Goal: Task Accomplishment & Management: Use online tool/utility

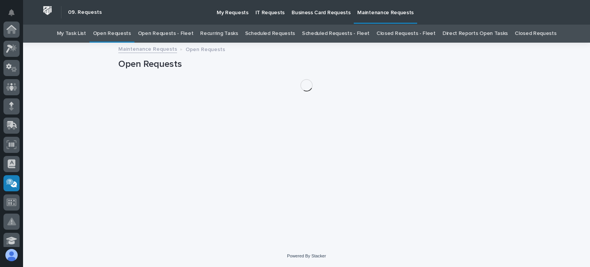
scroll to position [154, 0]
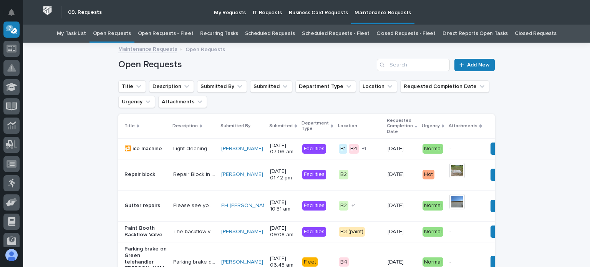
click at [172, 30] on link "Open Requests - Fleet" at bounding box center [166, 34] width 56 height 18
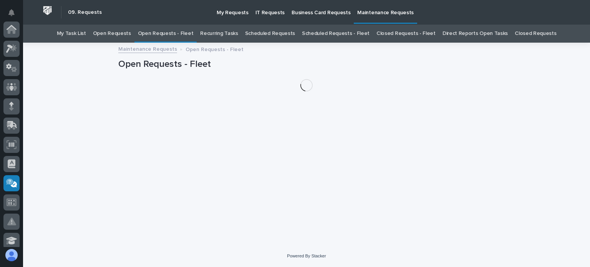
scroll to position [154, 0]
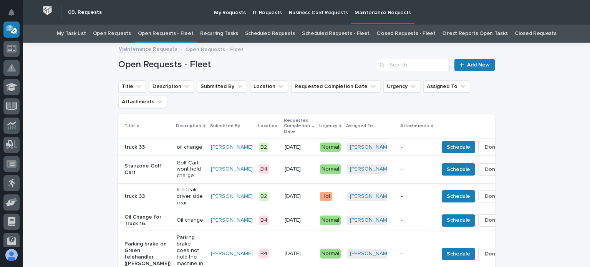
click at [484, 167] on span "Done" at bounding box center [491, 169] width 14 height 9
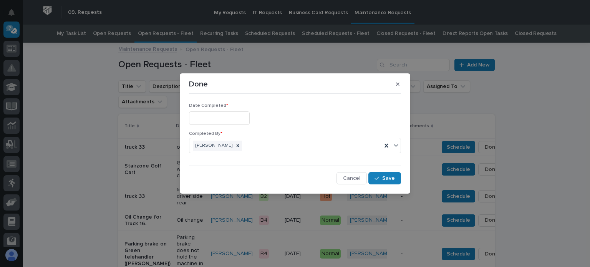
click at [235, 116] on input "text" at bounding box center [219, 117] width 61 height 13
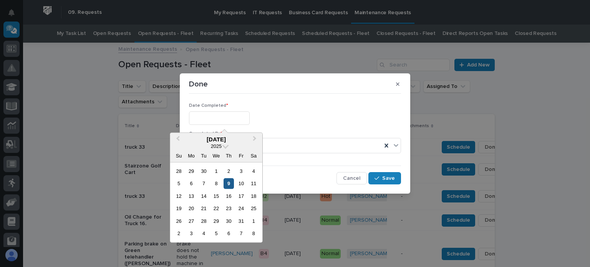
click at [226, 181] on div "9" at bounding box center [228, 183] width 10 height 10
type input "**********"
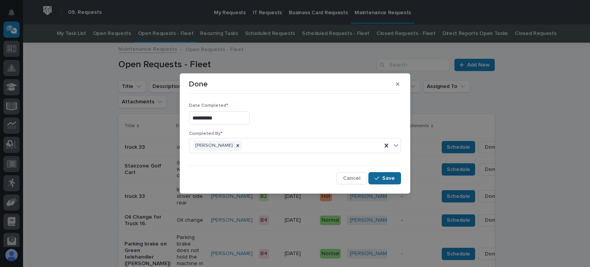
click at [385, 180] on span "Save" at bounding box center [388, 178] width 13 height 7
